Goal: Transaction & Acquisition: Purchase product/service

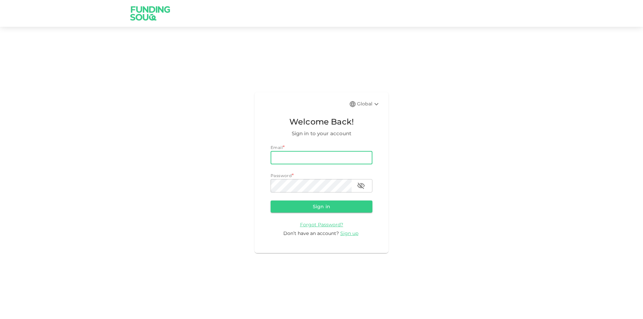
type input "[EMAIL_ADDRESS][DOMAIN_NAME]"
click at [271, 201] on button "Sign in" at bounding box center [322, 207] width 102 height 12
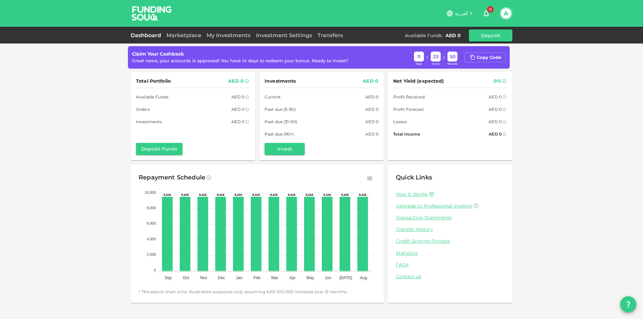
click at [484, 9] on button "0" at bounding box center [486, 13] width 13 height 13
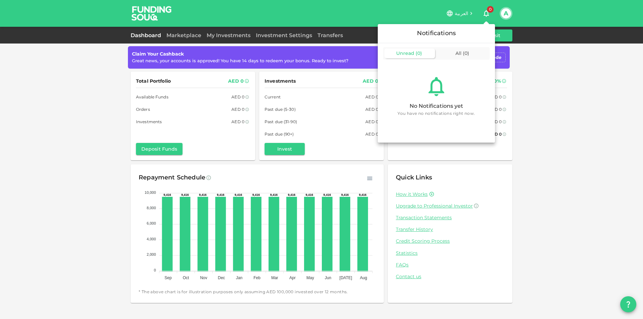
click at [547, 75] on div at bounding box center [321, 159] width 643 height 319
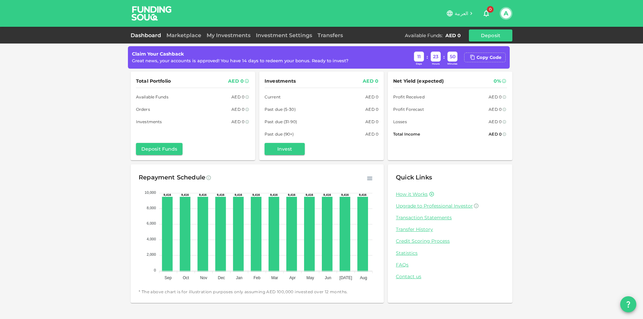
click at [177, 29] on div "Dashboard Marketplace My Investments Investment Settings Transfers Available Fu…" at bounding box center [322, 35] width 382 height 12
click at [180, 38] on link "Marketplace" at bounding box center [184, 35] width 40 height 6
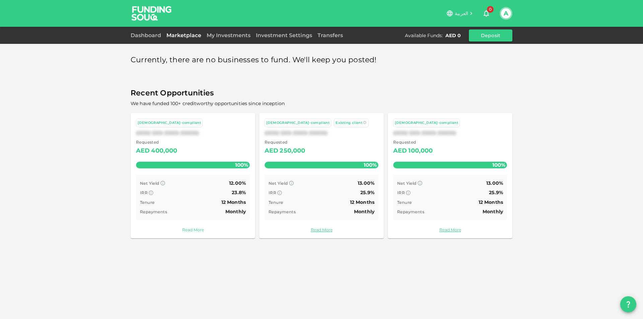
click at [204, 231] on link "Read More" at bounding box center [193, 230] width 114 height 6
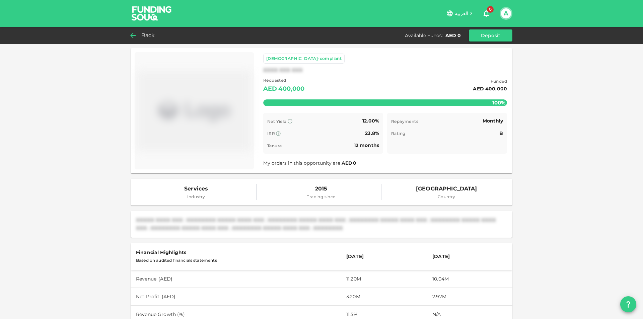
click at [143, 32] on span "Back" at bounding box center [148, 35] width 14 height 9
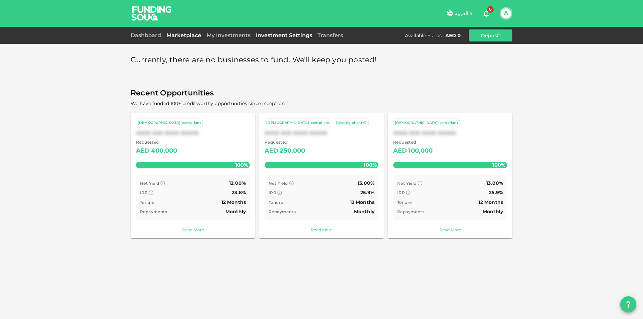
click at [303, 36] on link "Investment Settings" at bounding box center [284, 35] width 62 height 6
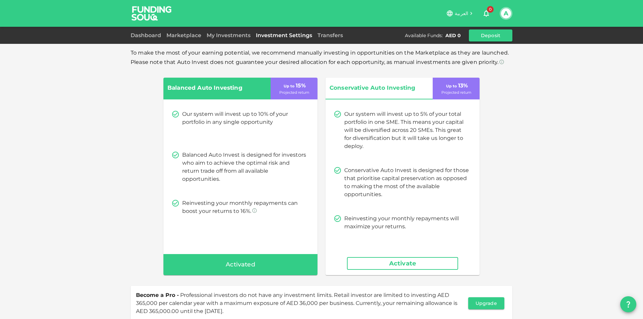
click at [331, 32] on div "Transfers" at bounding box center [330, 35] width 31 height 8
click at [330, 40] on div "Dashboard Marketplace My Investments Investment Settings Transfers Available Fu…" at bounding box center [322, 35] width 382 height 12
click at [330, 38] on link "Transfers" at bounding box center [330, 35] width 31 height 6
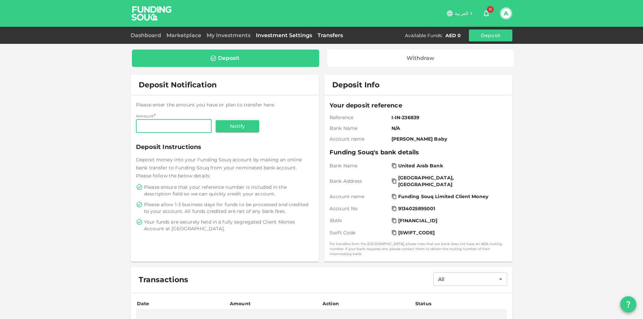
click at [288, 35] on link "Investment Settings" at bounding box center [284, 35] width 62 height 6
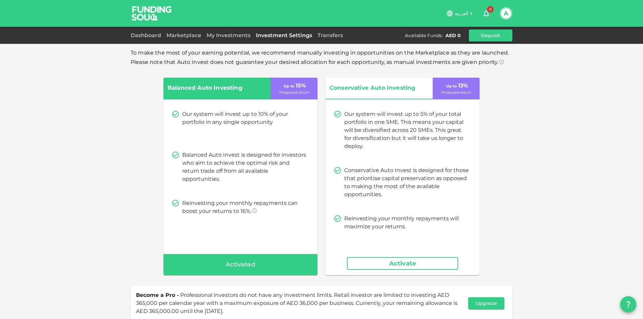
click at [227, 31] on div "Dashboard Marketplace My Investments Investment Settings Transfers Available Fu…" at bounding box center [322, 35] width 382 height 12
click at [230, 36] on link "My Investments" at bounding box center [228, 35] width 49 height 6
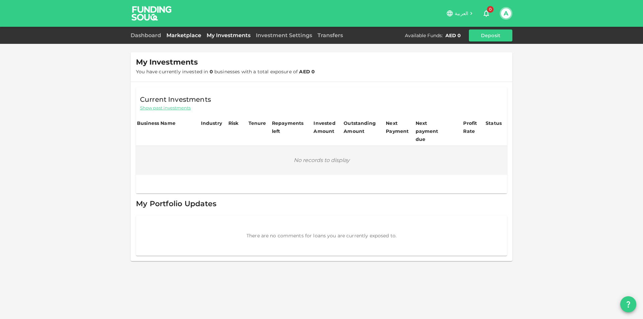
click at [177, 35] on link "Marketplace" at bounding box center [184, 35] width 40 height 6
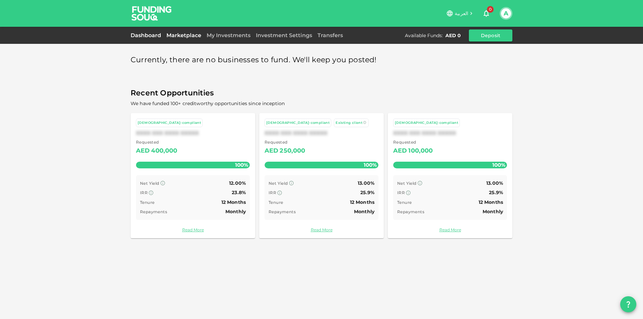
click at [150, 38] on link "Dashboard" at bounding box center [147, 35] width 33 height 6
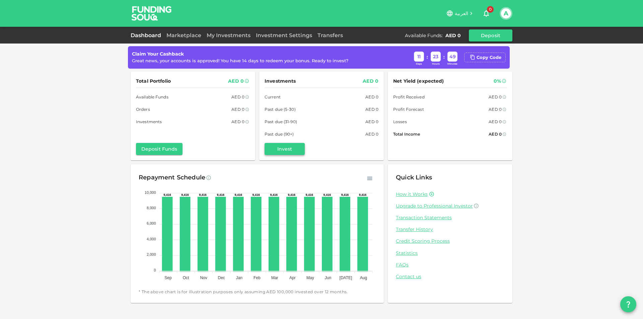
click at [286, 146] on button "Invest" at bounding box center [285, 149] width 40 height 12
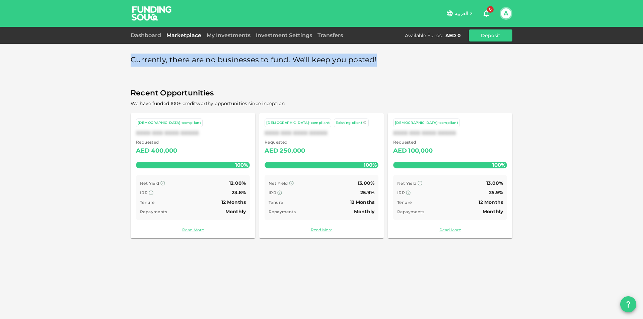
drag, startPoint x: 384, startPoint y: 61, endPoint x: 117, endPoint y: 57, distance: 267.6
click at [117, 57] on div "Currently, there are no businesses to fund. We'll keep you posted! Recent Oppor…" at bounding box center [321, 159] width 643 height 319
